Goal: Task Accomplishment & Management: Use online tool/utility

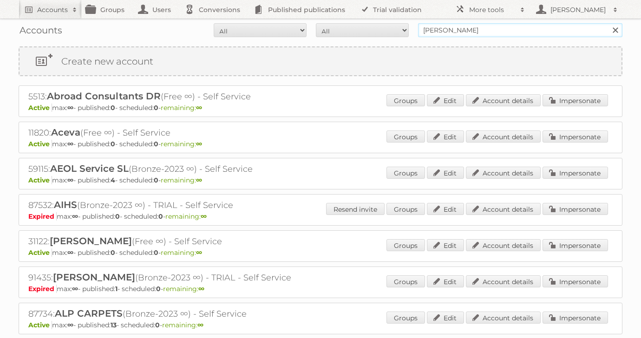
click at [443, 30] on input "[PERSON_NAME]" at bounding box center [520, 30] width 204 height 14
click at [608, 23] on input "Search" at bounding box center [615, 30] width 14 height 14
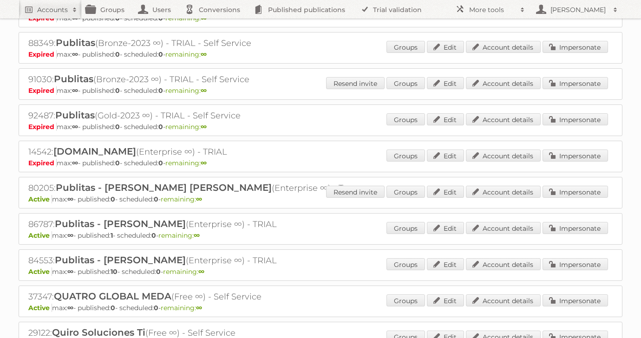
scroll to position [14886, 0]
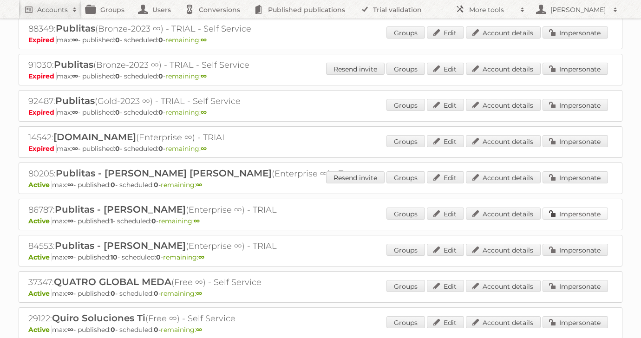
click at [573, 208] on link "Impersonate" at bounding box center [575, 214] width 65 height 12
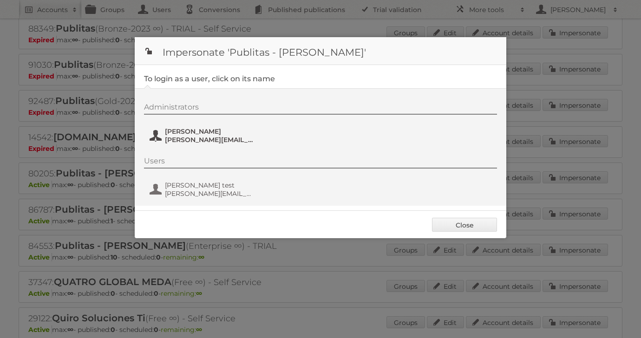
click at [193, 134] on span "[PERSON_NAME]" at bounding box center [210, 131] width 90 height 8
